Goal: Task Accomplishment & Management: Use online tool/utility

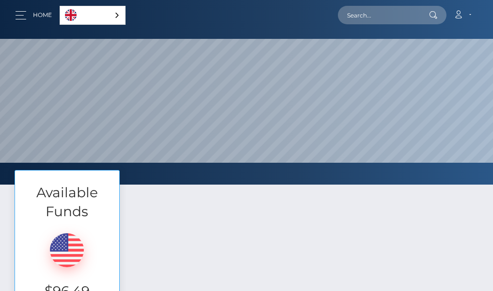
scroll to position [97, 0]
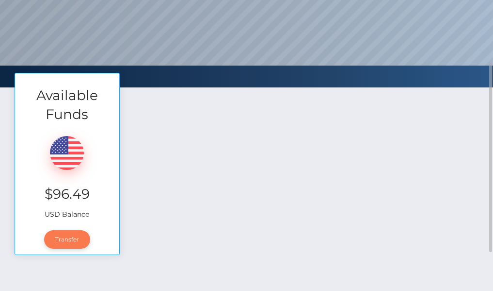
click at [69, 240] on link "Transfer" at bounding box center [67, 239] width 46 height 18
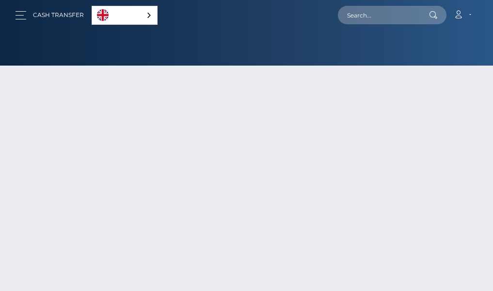
select select
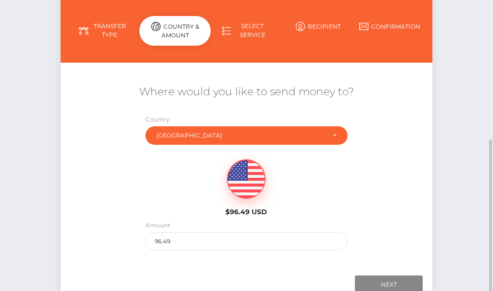
scroll to position [177, 0]
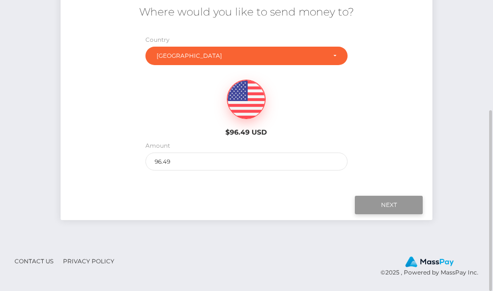
click at [379, 204] on input "Next" at bounding box center [389, 204] width 68 height 18
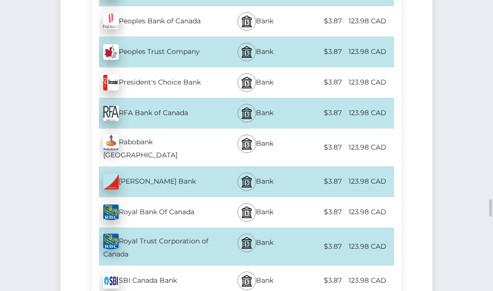
scroll to position [3329, 0]
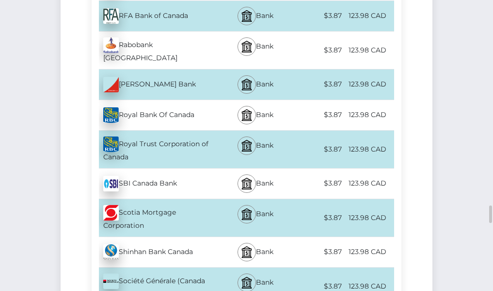
click at [201, 199] on div "Scotia Mortgage Corporation - CAD" at bounding box center [155, 217] width 126 height 37
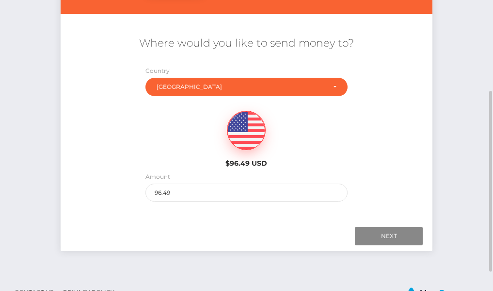
scroll to position [177, 0]
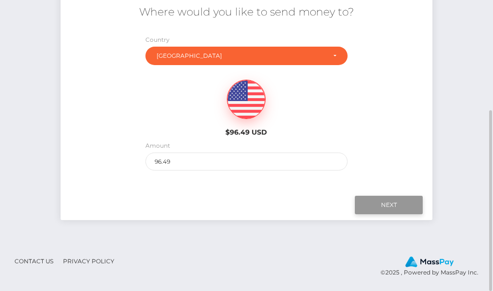
click at [389, 202] on input "Next" at bounding box center [389, 204] width 68 height 18
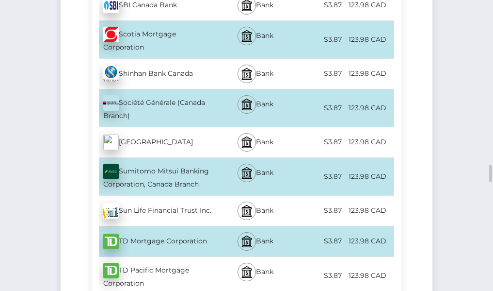
scroll to position [3459, 0]
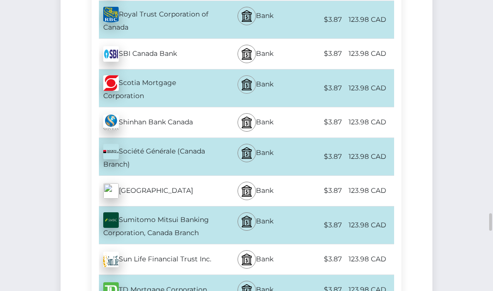
click at [243, 79] on img at bounding box center [247, 85] width 12 height 12
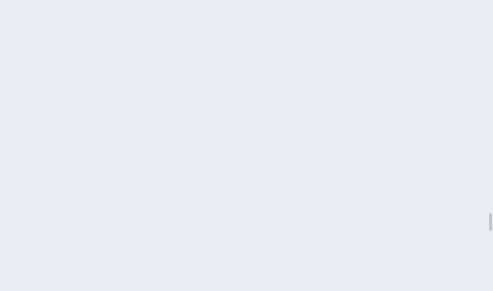
click at [270, 131] on div "Cash Transfer English Español 中文 (简体) Português ([GEOGRAPHIC_DATA]) Account Log…" at bounding box center [246, 145] width 493 height 291
